Goal: Task Accomplishment & Management: Complete application form

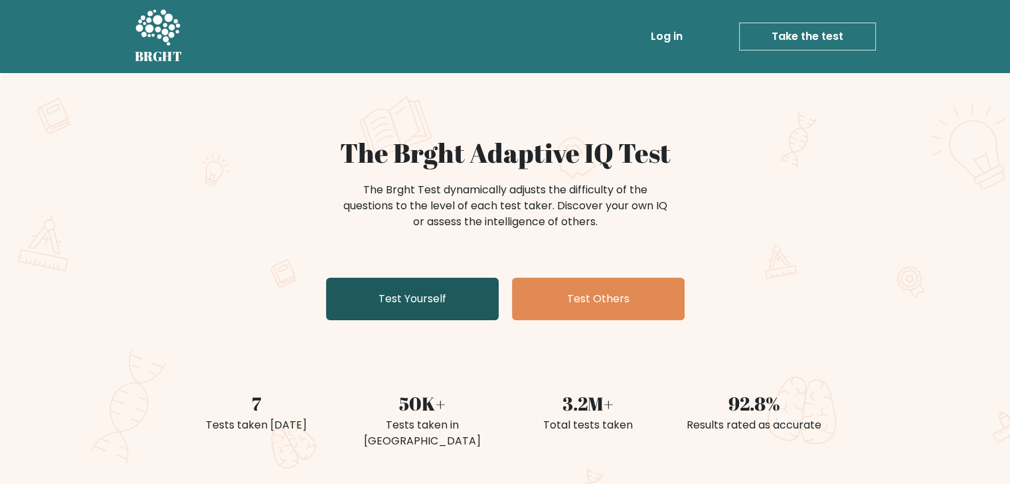
click at [424, 301] on link "Test Yourself" at bounding box center [412, 299] width 173 height 43
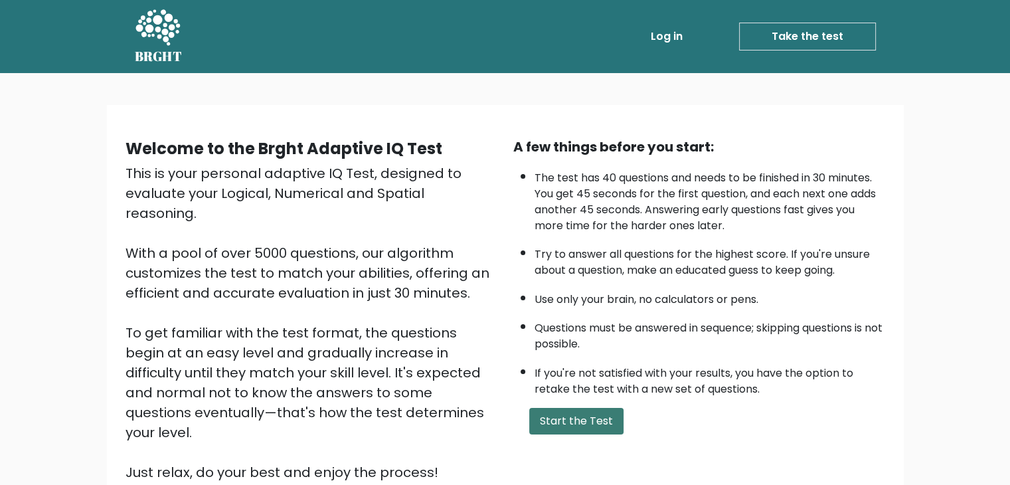
click at [595, 408] on button "Start the Test" at bounding box center [576, 421] width 94 height 27
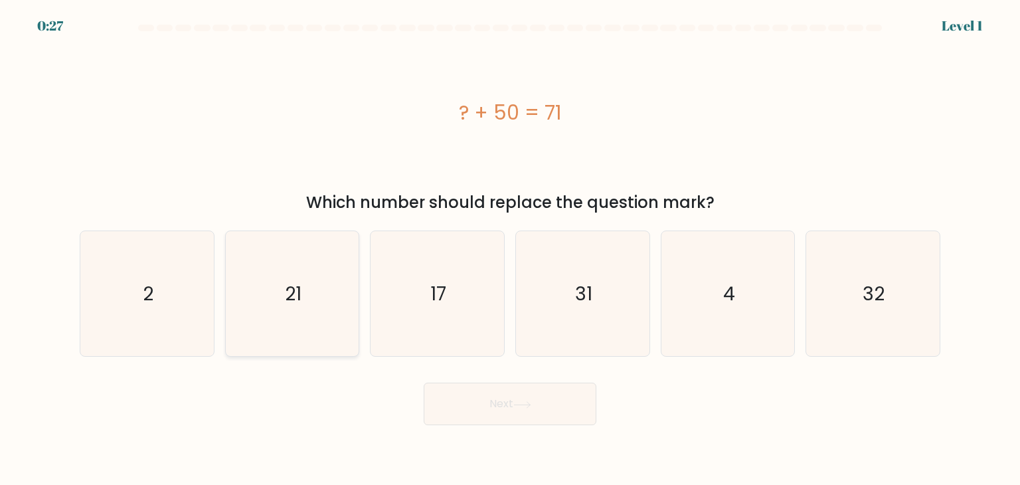
click at [314, 298] on icon "21" at bounding box center [292, 293] width 125 height 125
click at [510, 249] on input "b. 21" at bounding box center [510, 245] width 1 height 7
radio input "true"
click at [528, 403] on icon at bounding box center [522, 404] width 18 height 7
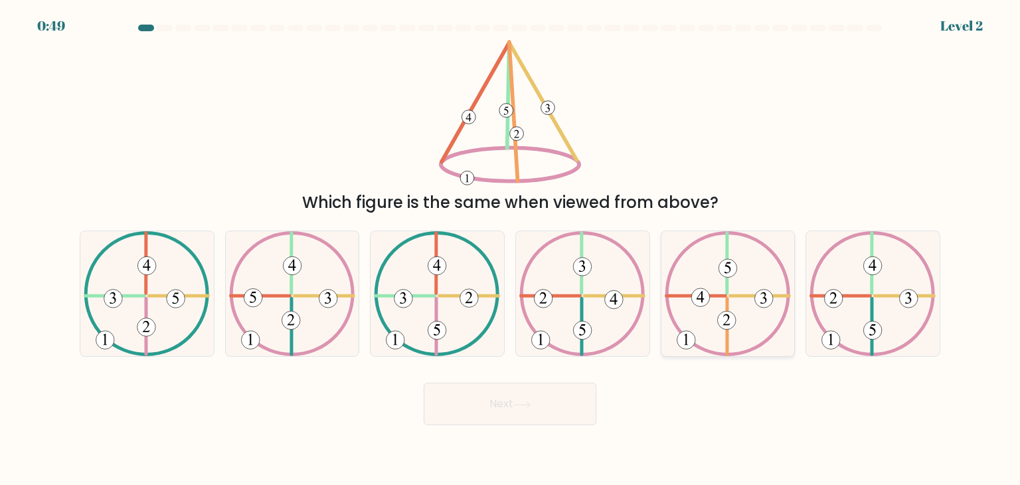
click at [735, 292] on icon at bounding box center [728, 293] width 126 height 125
click at [511, 249] on input "e." at bounding box center [510, 245] width 1 height 7
radio input "true"
click at [581, 405] on button "Next" at bounding box center [510, 404] width 173 height 43
click at [543, 405] on button "Next" at bounding box center [510, 404] width 173 height 43
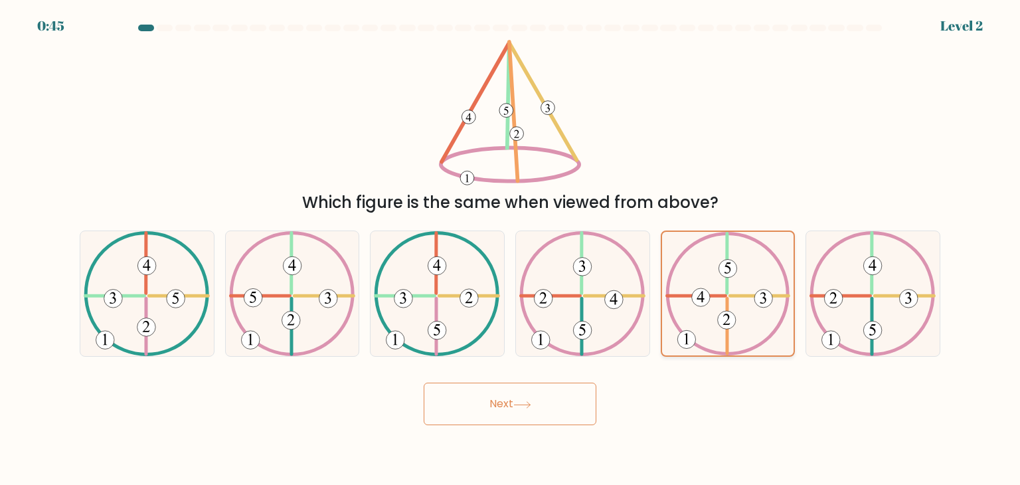
click at [766, 293] on 730 at bounding box center [764, 299] width 18 height 18
click at [511, 249] on input "e." at bounding box center [510, 245] width 1 height 7
click at [551, 414] on button "Next" at bounding box center [510, 404] width 173 height 43
click at [523, 410] on button "Next" at bounding box center [510, 404] width 173 height 43
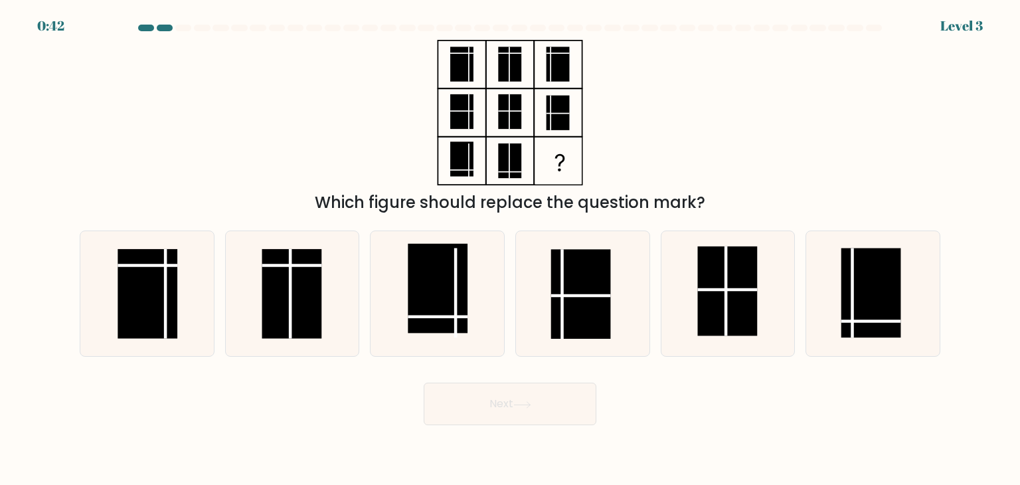
click at [523, 410] on button "Next" at bounding box center [510, 404] width 173 height 43
click at [663, 408] on div "Next" at bounding box center [510, 399] width 877 height 52
click at [726, 270] on line at bounding box center [726, 291] width 0 height 90
click at [511, 249] on input "e." at bounding box center [510, 245] width 1 height 7
radio input "true"
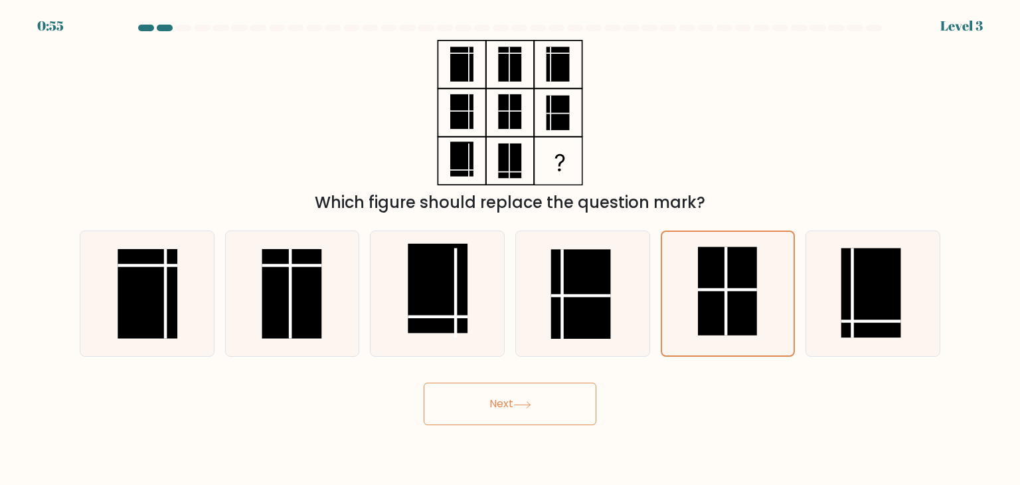
click at [556, 403] on button "Next" at bounding box center [510, 404] width 173 height 43
click at [519, 398] on button "Next" at bounding box center [510, 404] width 173 height 43
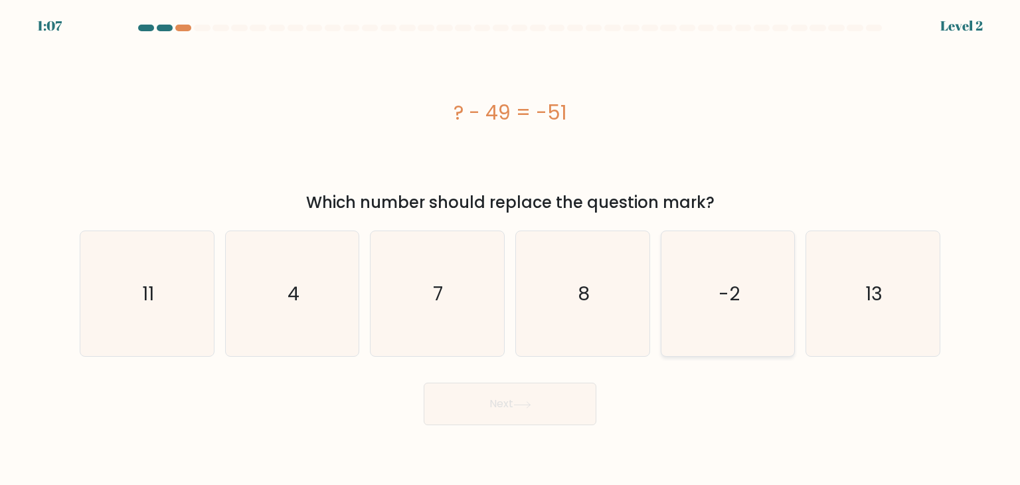
click at [758, 314] on icon "-2" at bounding box center [728, 293] width 125 height 125
click at [511, 249] on input "e. -2" at bounding box center [510, 245] width 1 height 7
radio input "true"
click at [494, 412] on button "Next" at bounding box center [510, 404] width 173 height 43
click at [516, 405] on icon at bounding box center [522, 404] width 18 height 7
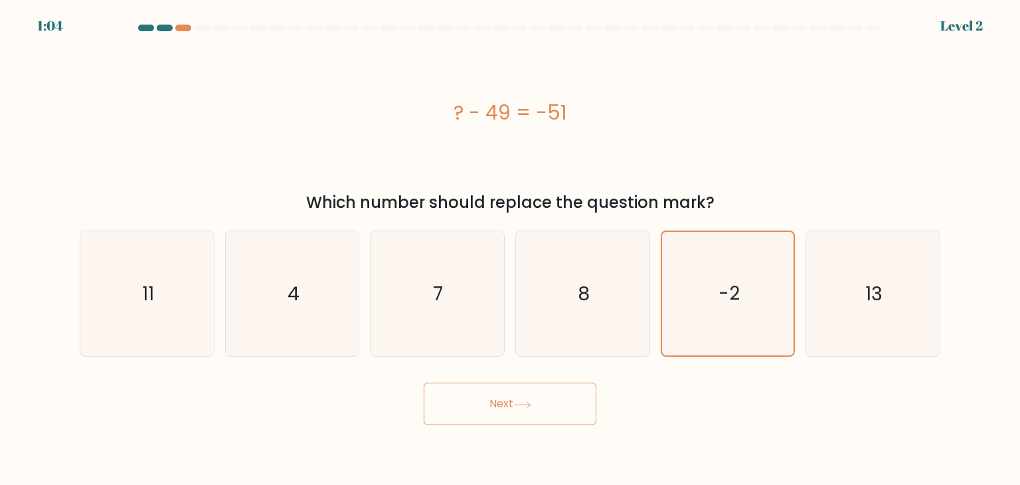
click at [516, 405] on icon at bounding box center [522, 404] width 18 height 7
click at [499, 399] on button "Next" at bounding box center [510, 404] width 173 height 43
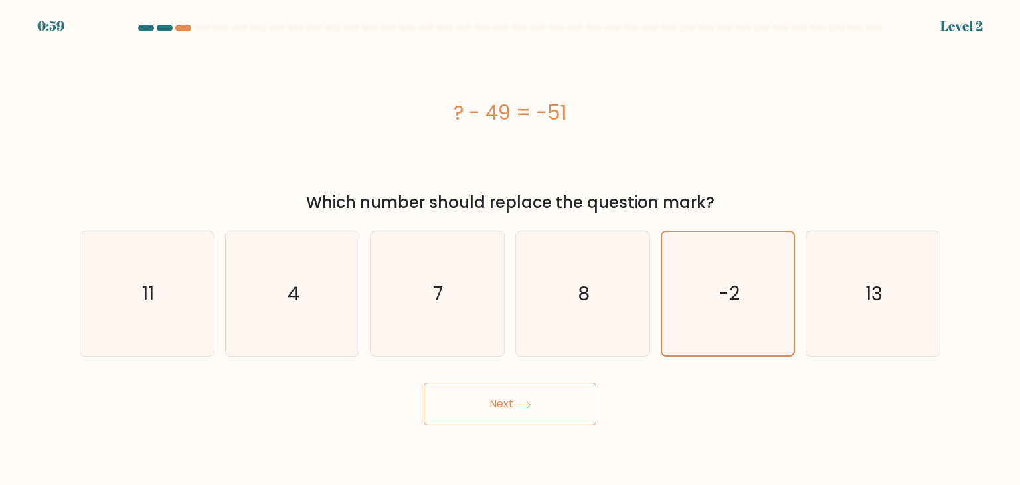
click at [499, 399] on button "Next" at bounding box center [510, 404] width 173 height 43
click at [424, 383] on button "Next" at bounding box center [510, 404] width 173 height 43
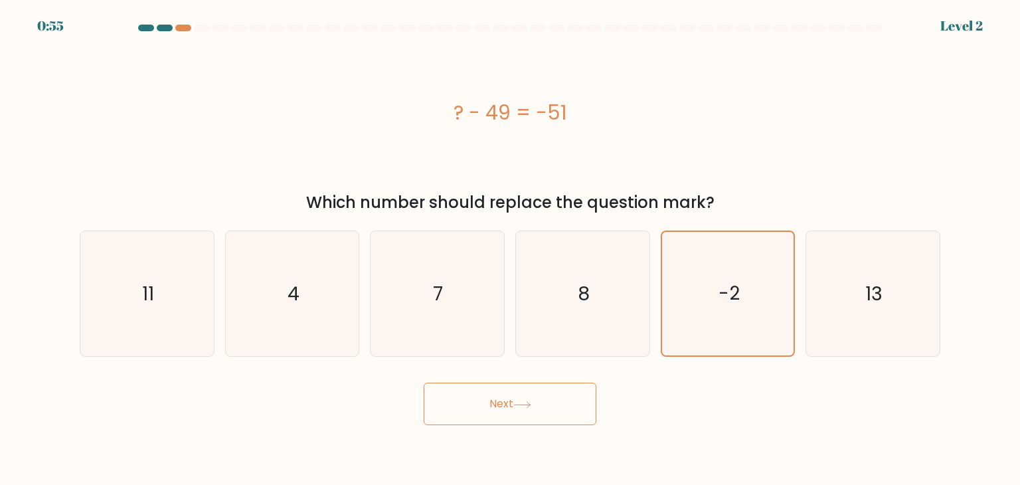
click at [525, 400] on button "Next" at bounding box center [510, 404] width 173 height 43
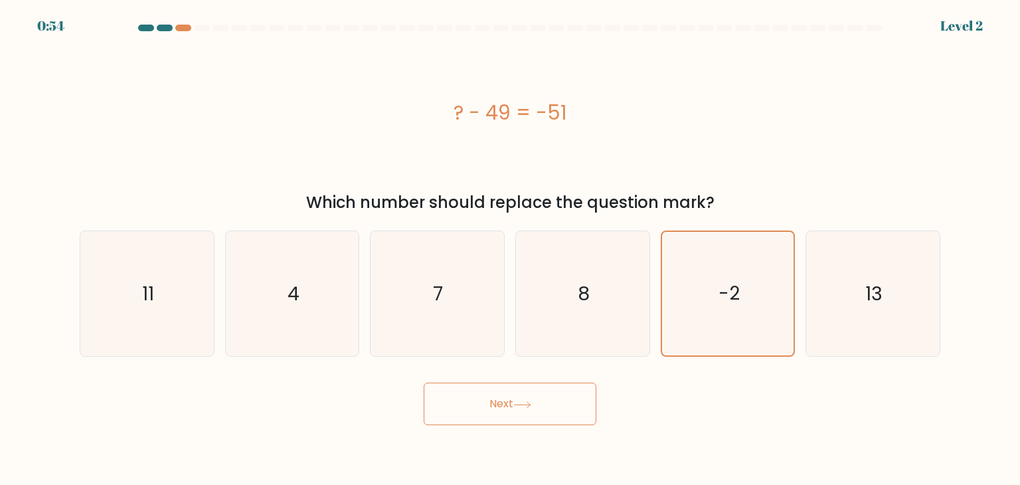
click at [525, 400] on button "Next" at bounding box center [510, 404] width 173 height 43
drag, startPoint x: 516, startPoint y: 391, endPoint x: 728, endPoint y: 320, distance: 223.7
click at [728, 320] on form "a. 4" at bounding box center [510, 225] width 1020 height 401
click at [728, 320] on icon "-2" at bounding box center [728, 294] width 124 height 124
click at [511, 249] on input "e. -2" at bounding box center [510, 245] width 1 height 7
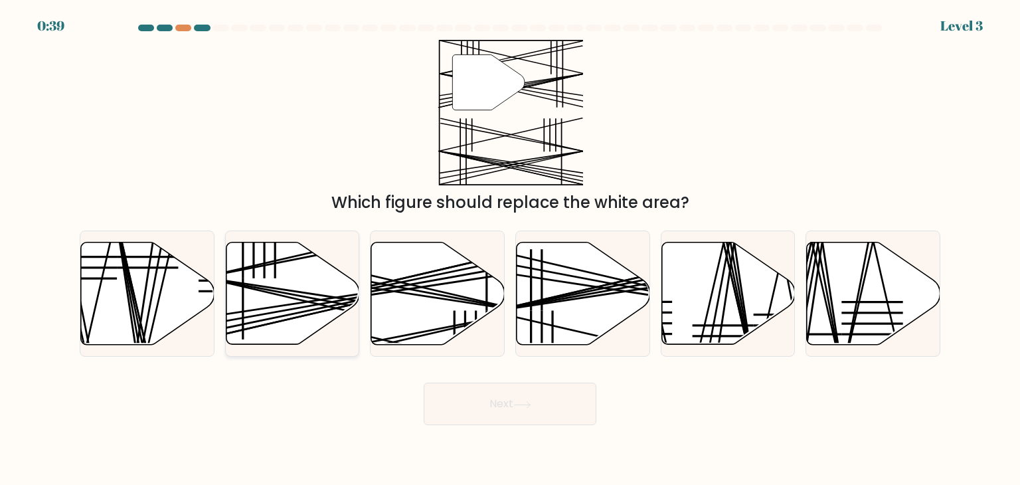
click at [311, 297] on line at bounding box center [336, 303] width 266 height 50
click at [510, 249] on input "b." at bounding box center [510, 245] width 1 height 7
radio input "true"
click at [505, 402] on button "Next" at bounding box center [510, 404] width 173 height 43
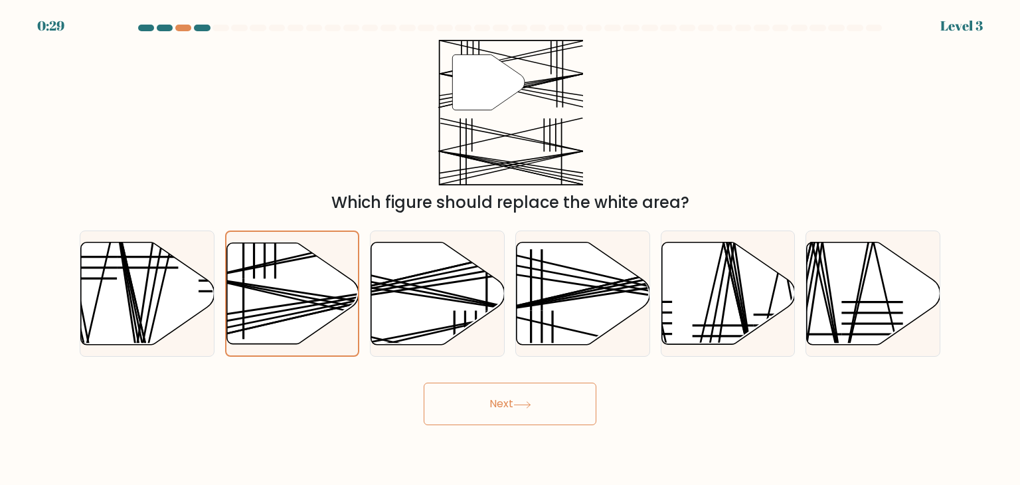
click at [505, 402] on button "Next" at bounding box center [510, 404] width 173 height 43
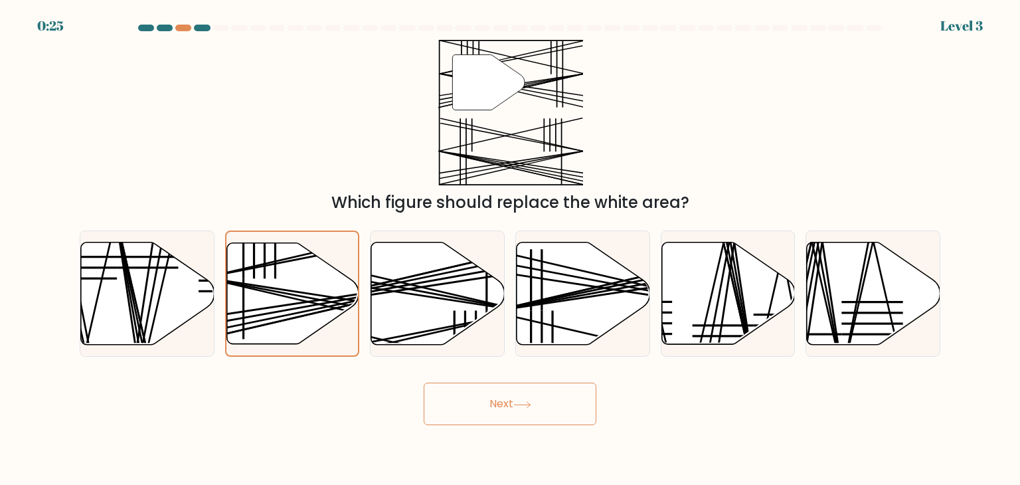
click at [505, 402] on button "Next" at bounding box center [510, 404] width 173 height 43
click at [302, 324] on icon at bounding box center [293, 292] width 132 height 101
click at [510, 249] on input "b." at bounding box center [510, 245] width 1 height 7
click at [505, 403] on button "Next" at bounding box center [510, 404] width 173 height 43
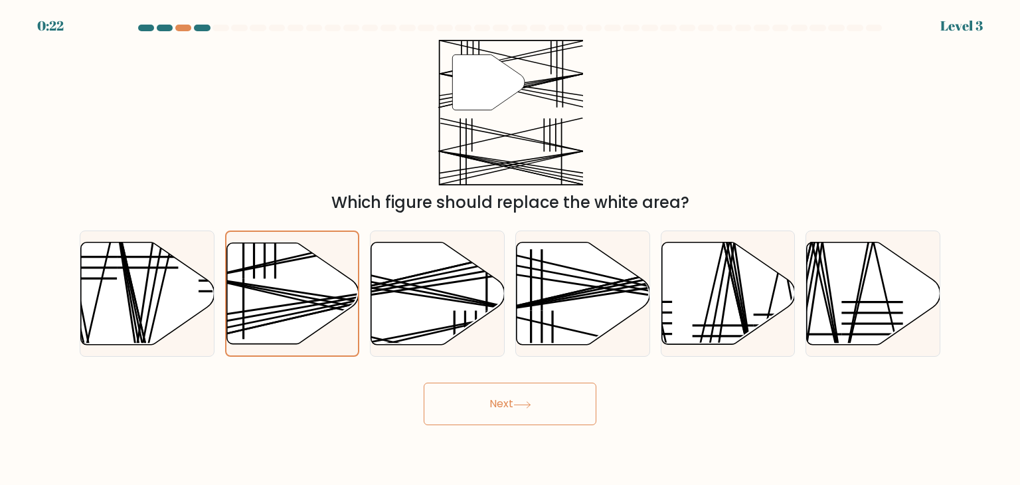
click at [505, 403] on button "Next" at bounding box center [510, 404] width 173 height 43
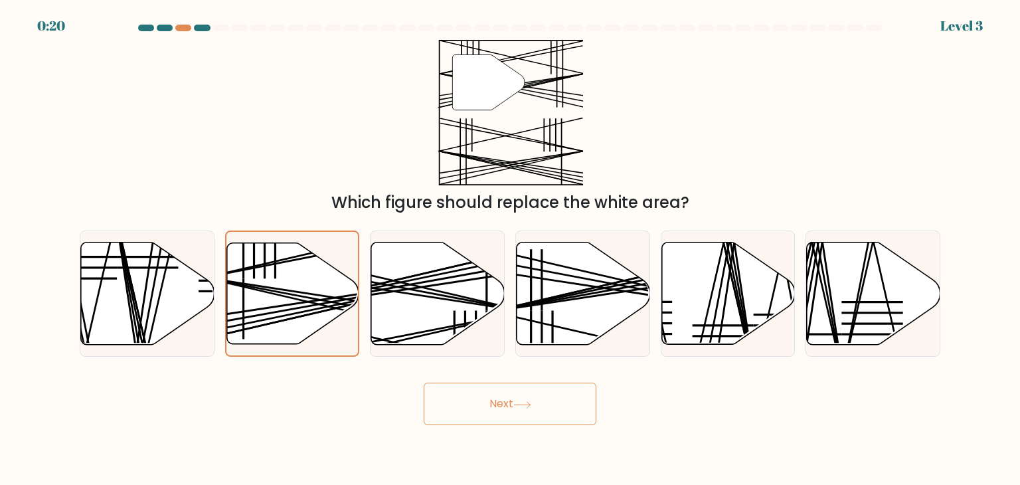
click at [505, 403] on button "Next" at bounding box center [510, 404] width 173 height 43
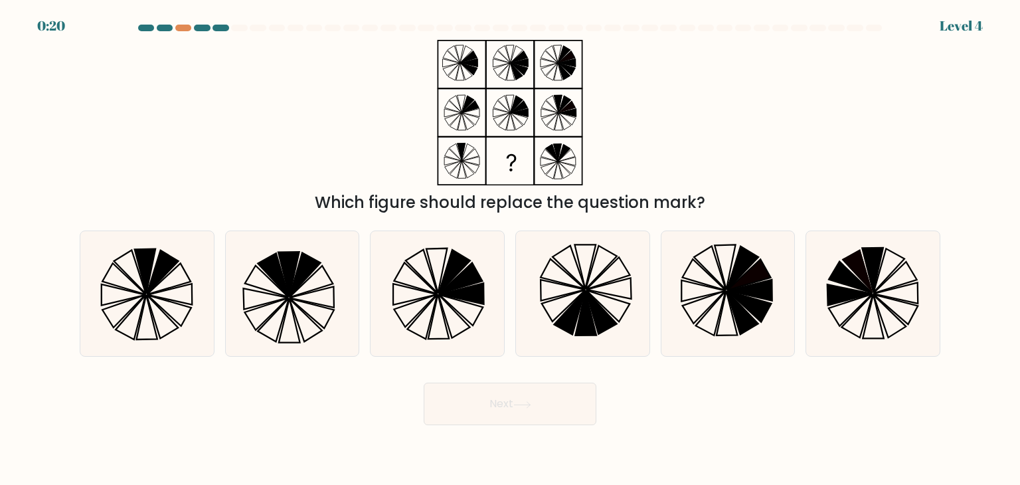
click at [505, 403] on button "Next" at bounding box center [510, 404] width 173 height 43
click at [625, 104] on div "Which figure should replace the question mark?" at bounding box center [510, 127] width 877 height 175
click at [151, 282] on icon at bounding box center [162, 272] width 31 height 44
click at [510, 249] on input "a." at bounding box center [510, 245] width 1 height 7
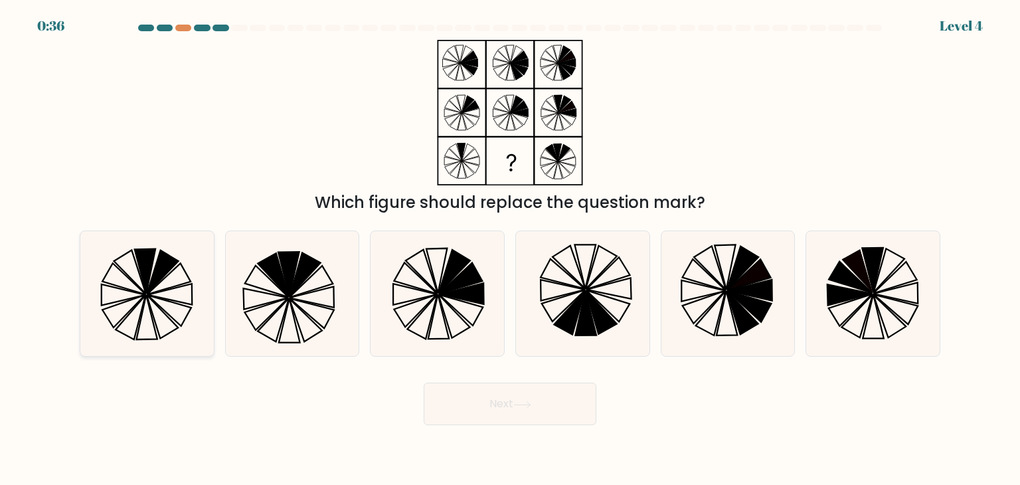
radio input "true"
click at [492, 399] on button "Next" at bounding box center [510, 404] width 173 height 43
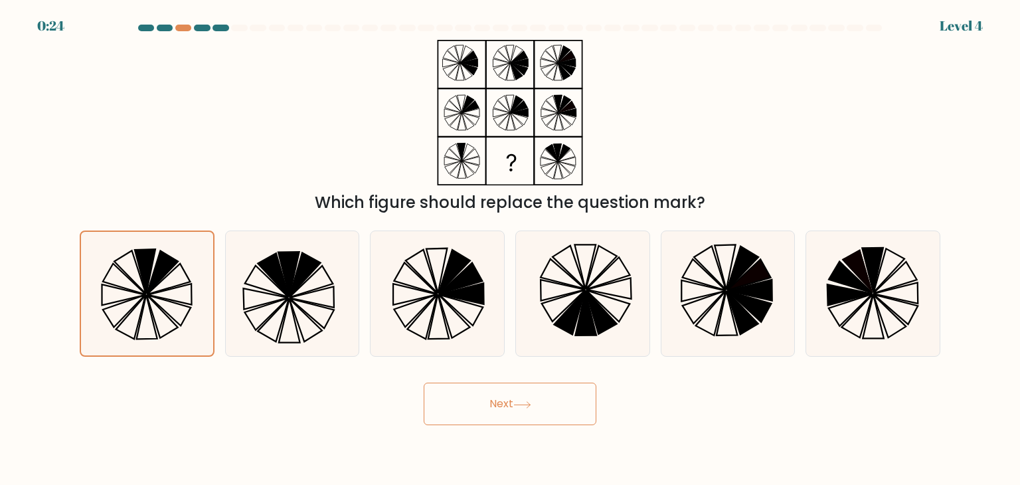
click at [492, 399] on button "Next" at bounding box center [510, 404] width 173 height 43
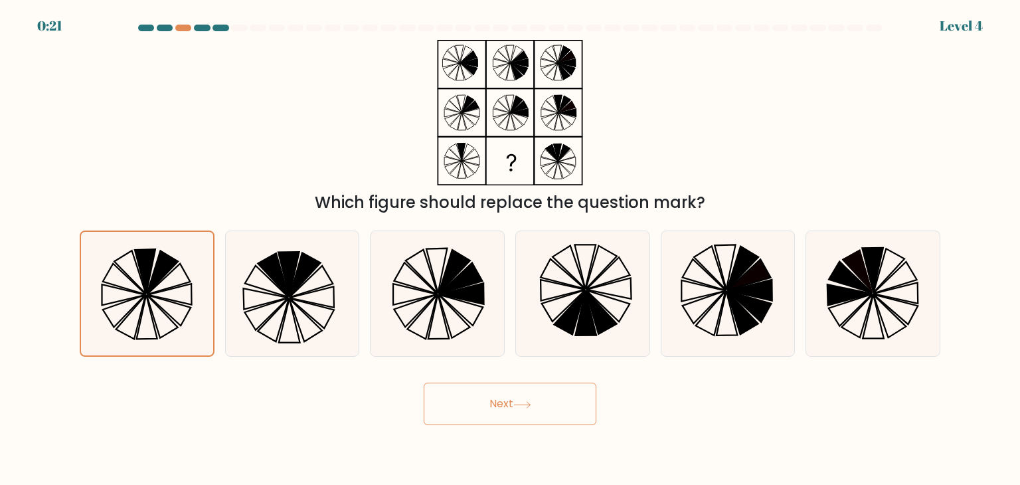
click at [525, 401] on icon at bounding box center [522, 404] width 18 height 7
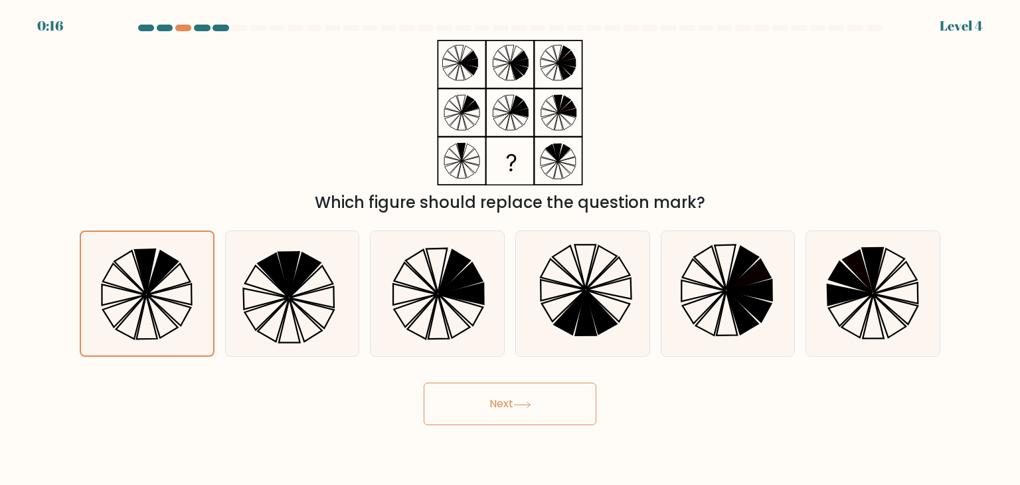
click at [525, 401] on icon at bounding box center [522, 404] width 18 height 7
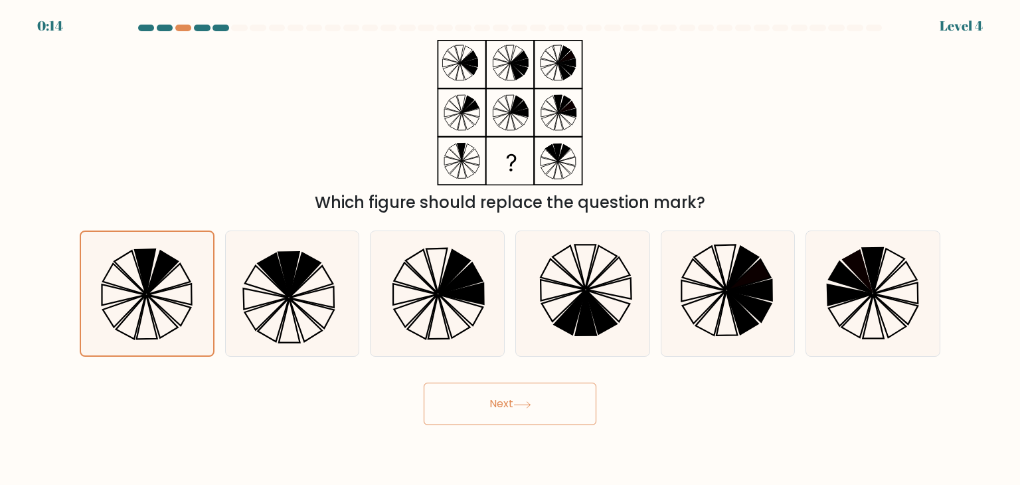
click at [525, 401] on icon at bounding box center [522, 404] width 18 height 7
click at [507, 412] on button "Next" at bounding box center [510, 404] width 173 height 43
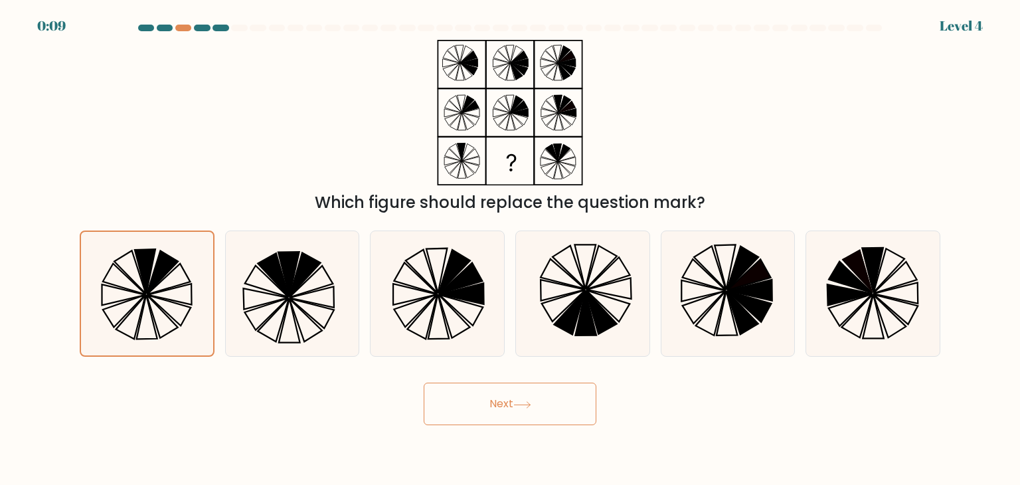
click at [505, 400] on button "Next" at bounding box center [510, 404] width 173 height 43
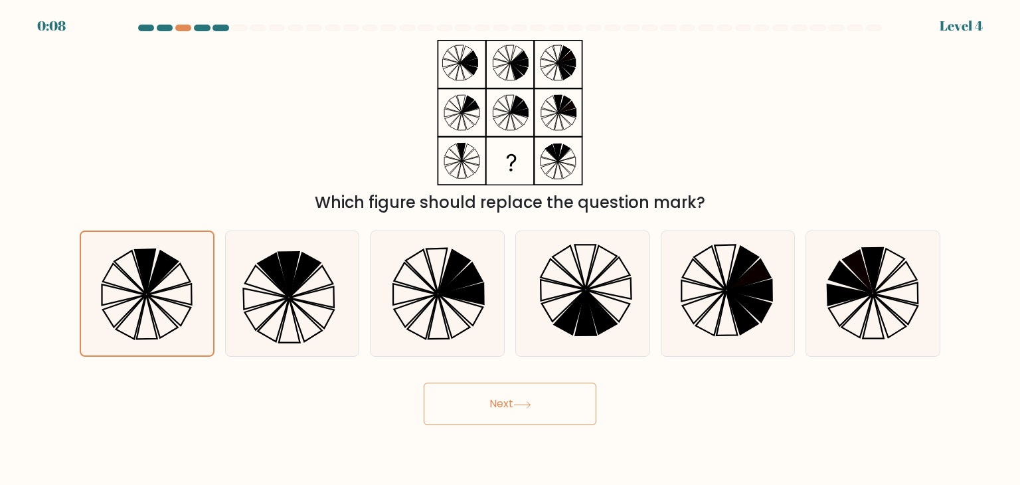
click at [505, 400] on button "Next" at bounding box center [510, 404] width 173 height 43
drag, startPoint x: 505, startPoint y: 400, endPoint x: 469, endPoint y: 402, distance: 36.6
click at [469, 402] on button "Next" at bounding box center [510, 404] width 173 height 43
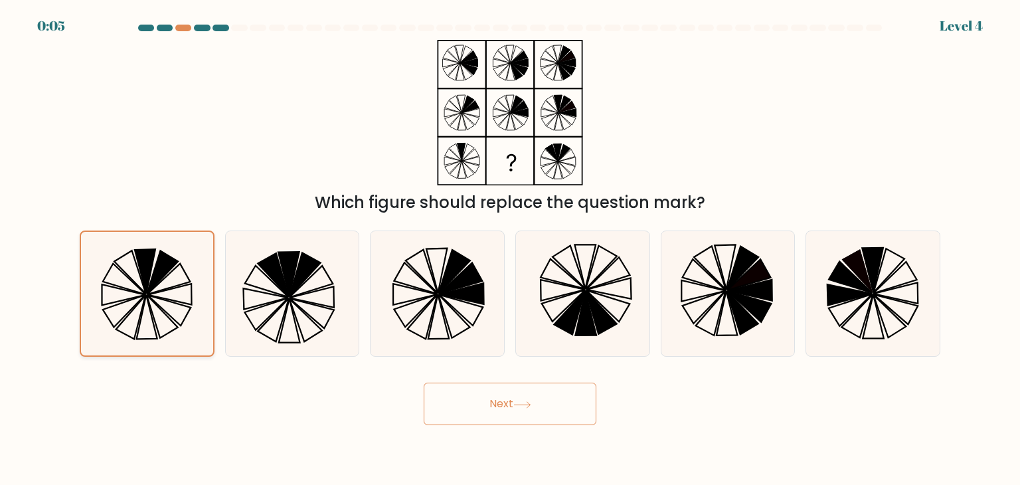
click at [133, 286] on icon at bounding box center [147, 294] width 124 height 124
click at [510, 249] on input "a." at bounding box center [510, 245] width 1 height 7
click at [491, 404] on button "Next" at bounding box center [510, 404] width 173 height 43
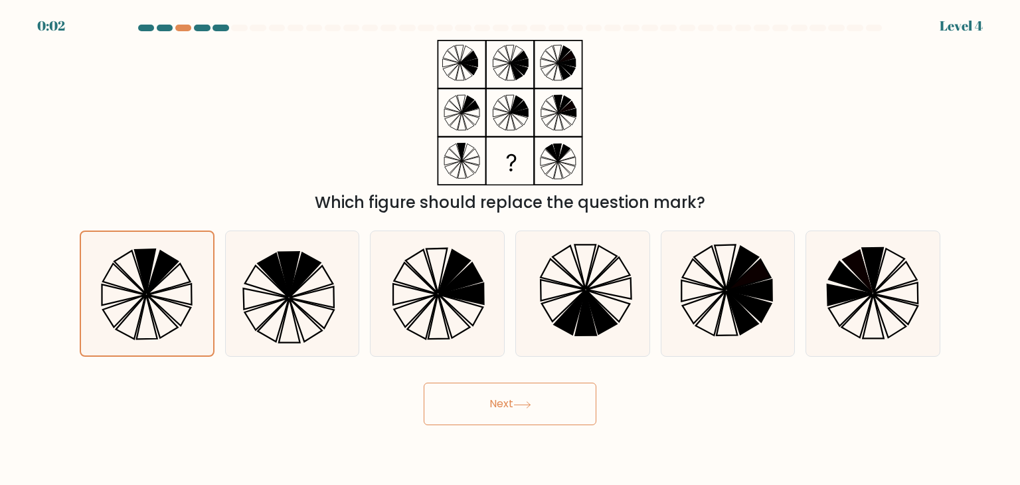
click at [491, 404] on button "Next" at bounding box center [510, 404] width 173 height 43
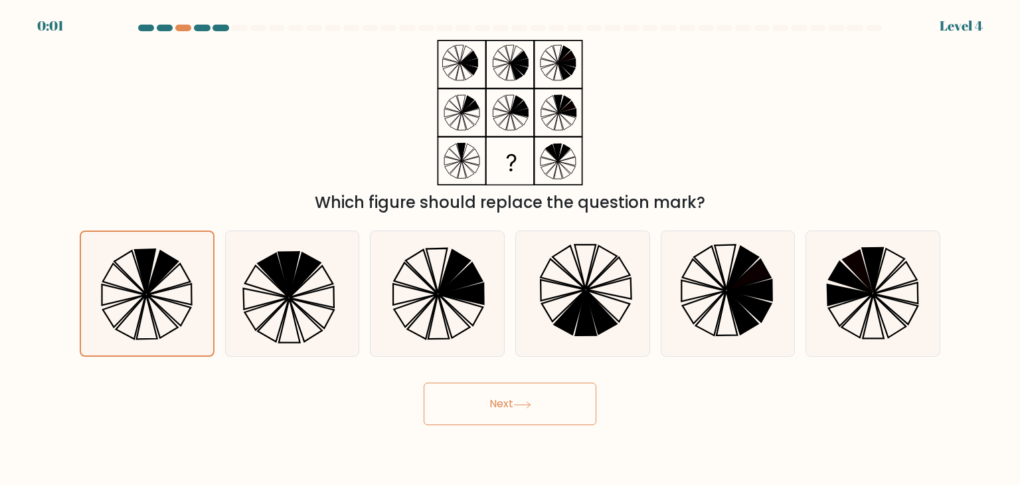
click at [491, 404] on button "Next" at bounding box center [510, 404] width 173 height 43
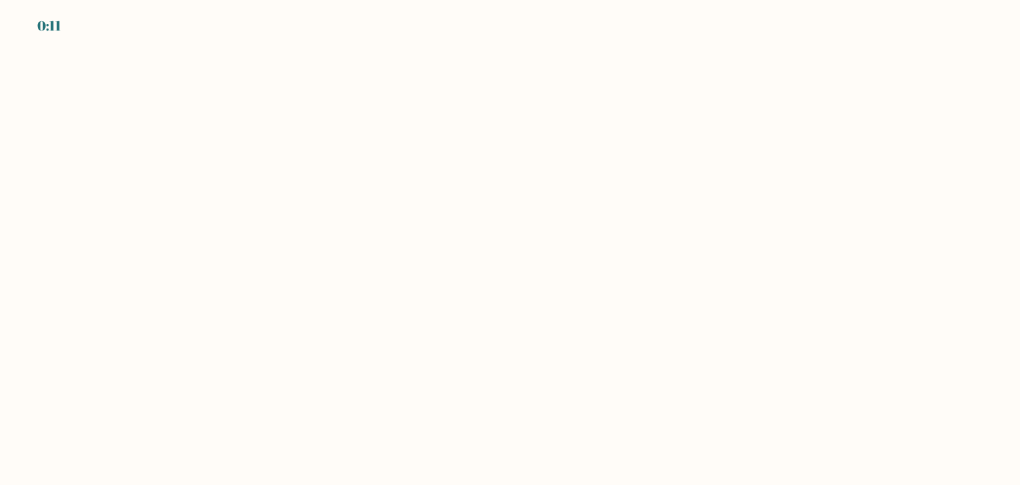
click at [812, 134] on body "0:11" at bounding box center [510, 242] width 1020 height 485
click at [667, 250] on body "0:09" at bounding box center [510, 242] width 1020 height 485
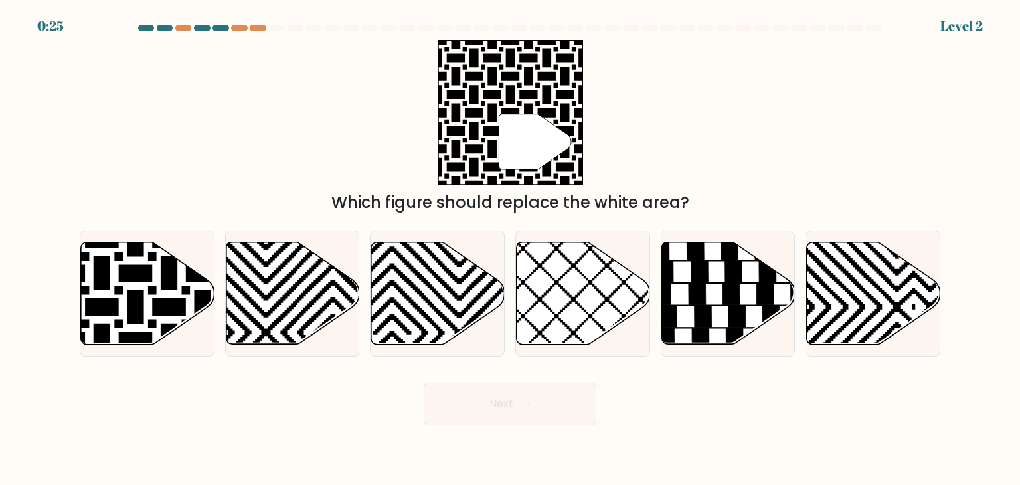
click at [682, 462] on body "0:25 Level 2" at bounding box center [510, 242] width 1020 height 485
click at [177, 289] on icon at bounding box center [101, 239] width 269 height 269
click at [510, 249] on input "a." at bounding box center [510, 245] width 1 height 7
radio input "true"
click at [529, 405] on icon at bounding box center [522, 404] width 18 height 7
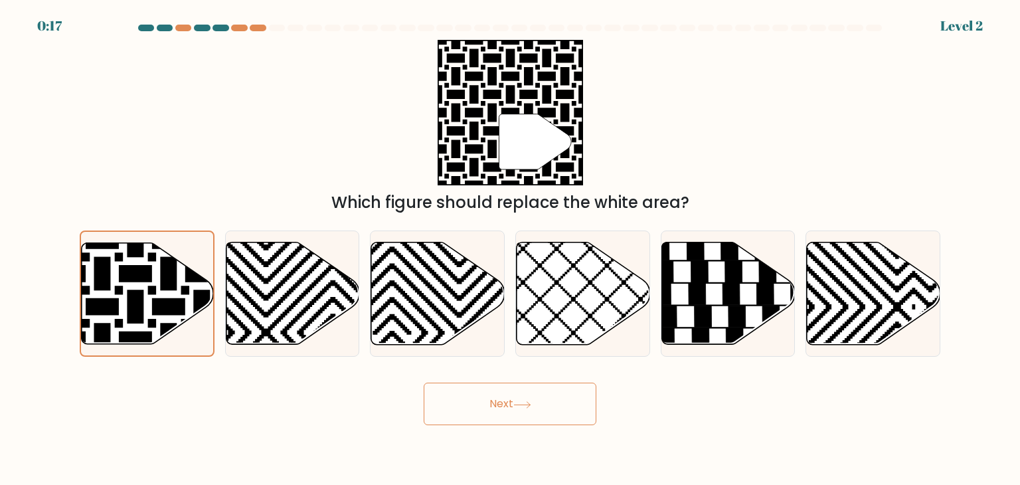
click at [529, 405] on icon at bounding box center [522, 404] width 18 height 7
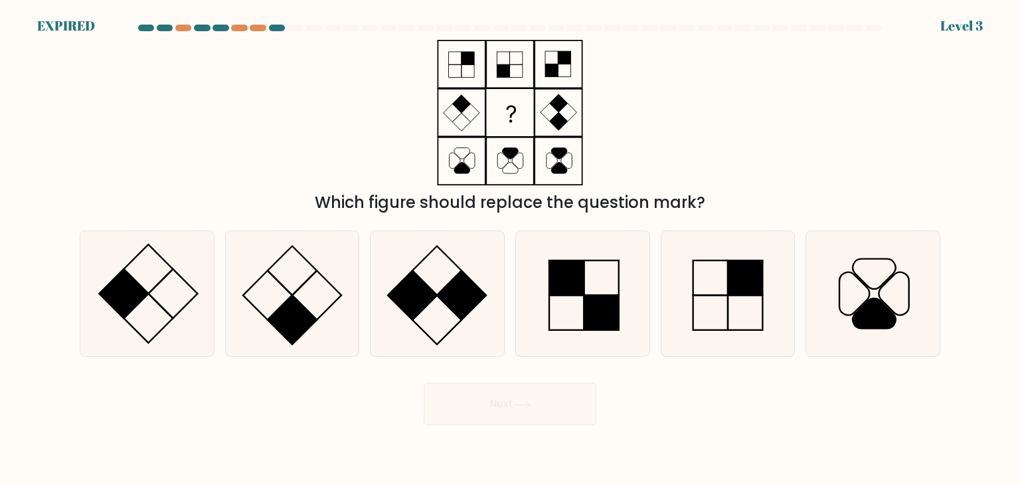
click at [230, 86] on div "Which figure should replace the question mark?" at bounding box center [510, 127] width 877 height 175
